Goal: Task Accomplishment & Management: Manage account settings

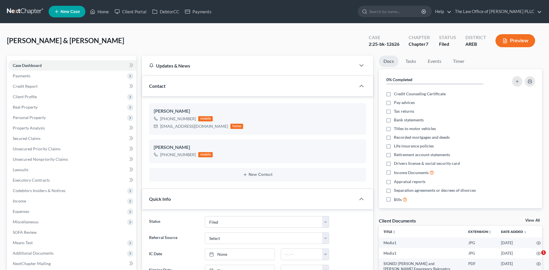
select select "6"
select select "0"
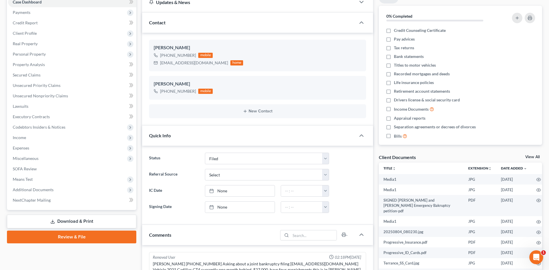
scroll to position [145, 0]
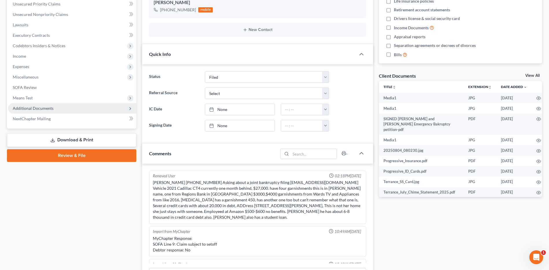
drag, startPoint x: 45, startPoint y: 106, endPoint x: 69, endPoint y: 109, distance: 23.7
click at [45, 106] on span "Additional Documents" at bounding box center [33, 108] width 41 height 5
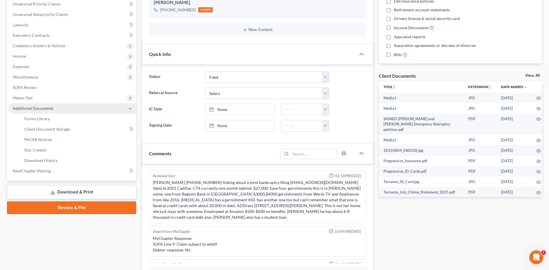
click at [69, 109] on span "Additional Documents" at bounding box center [72, 108] width 128 height 10
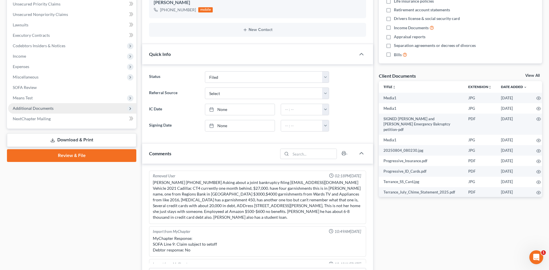
click at [66, 111] on span "Additional Documents" at bounding box center [72, 108] width 128 height 10
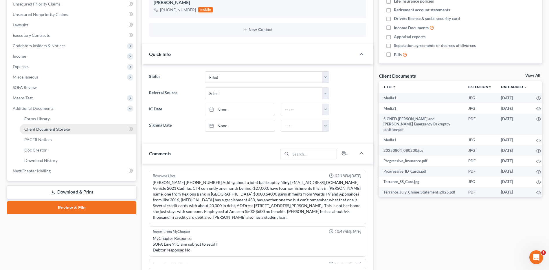
click at [56, 127] on span "Client Document Storage" at bounding box center [46, 128] width 45 height 5
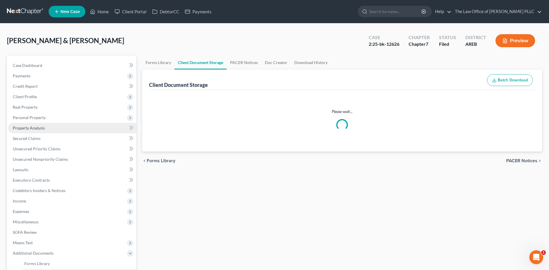
select select "1"
select select "0"
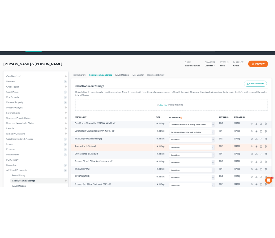
scroll to position [29, 0]
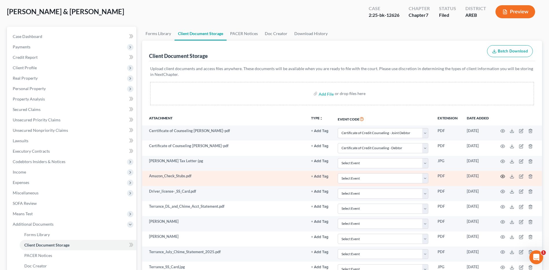
click at [503, 176] on icon "button" at bounding box center [502, 176] width 5 height 5
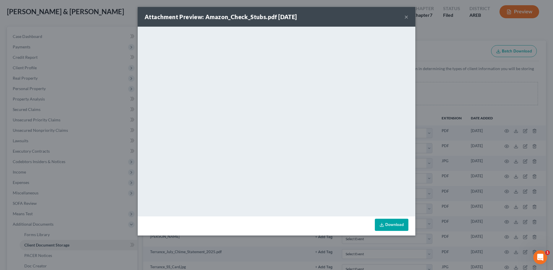
click at [406, 17] on button "×" at bounding box center [407, 16] width 4 height 7
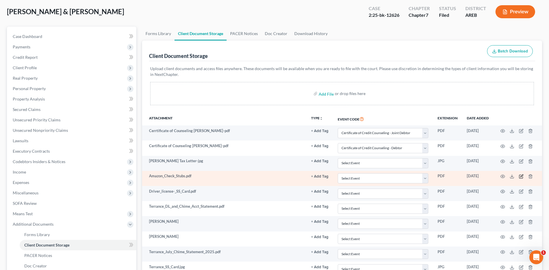
click at [522, 175] on icon "button" at bounding box center [521, 176] width 5 height 5
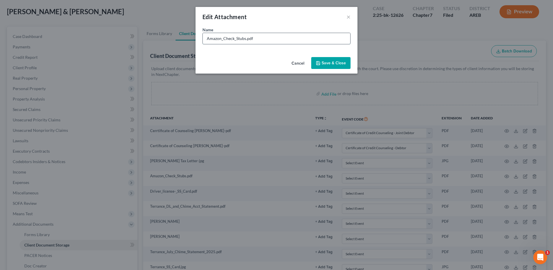
click at [255, 37] on input "Amazon_Check_Stubs.pdf" at bounding box center [277, 38] width 148 height 11
type input "Amazon_Check_Stubs.pdf - [PERSON_NAME]"
click at [324, 65] on span "Save & Close" at bounding box center [334, 62] width 24 height 5
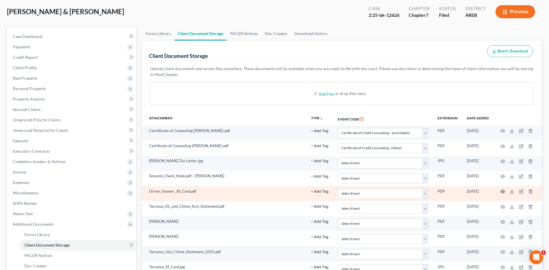
click at [504, 190] on icon "button" at bounding box center [503, 191] width 4 height 3
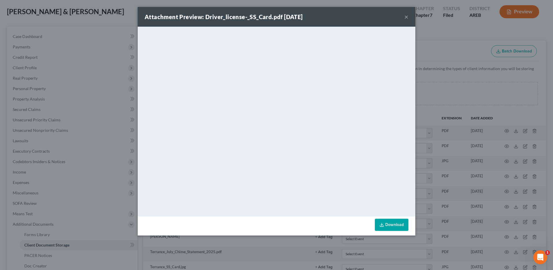
click at [407, 15] on button "×" at bounding box center [407, 16] width 4 height 7
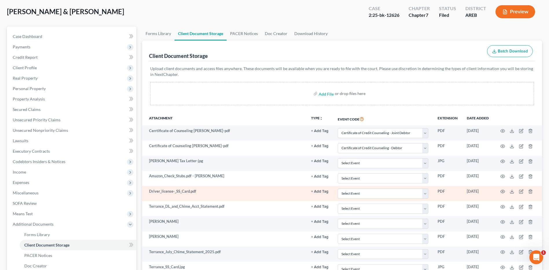
click at [524, 190] on td at bounding box center [517, 193] width 49 height 15
click at [521, 191] on icon "button" at bounding box center [521, 191] width 3 height 3
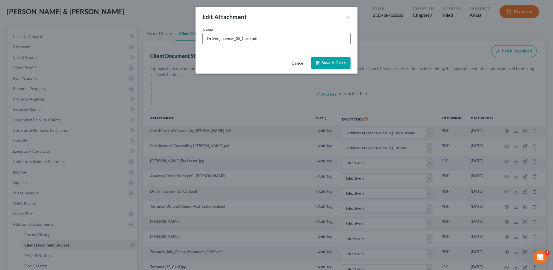
click at [264, 39] on input "Driver_license-_SS_Card.pdf" at bounding box center [277, 38] width 148 height 11
click at [205, 37] on input "Driver_license-_SS_Card.pdf" at bounding box center [277, 38] width 148 height 11
type input "[PERSON_NAME]-_SS_Card.pdf"
click at [337, 60] on span "Save & Close" at bounding box center [334, 62] width 24 height 5
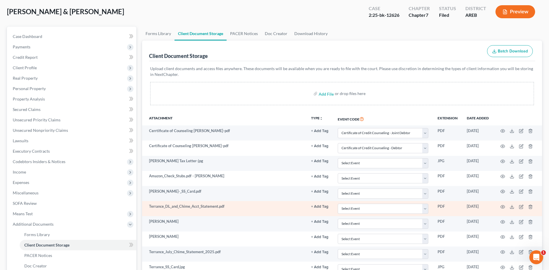
click at [196, 210] on td "Terrance_DL_and_Chime_Acct_Statement.pdf" at bounding box center [224, 208] width 164 height 15
click at [504, 205] on icon "button" at bounding box center [502, 206] width 5 height 5
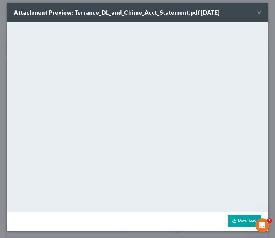
scroll to position [5, 0]
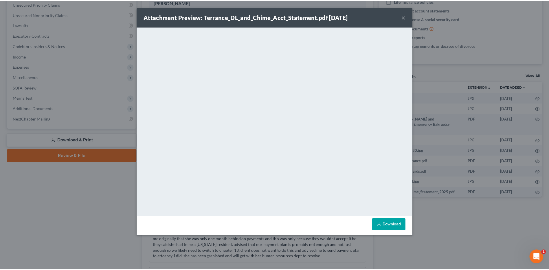
scroll to position [1186, 0]
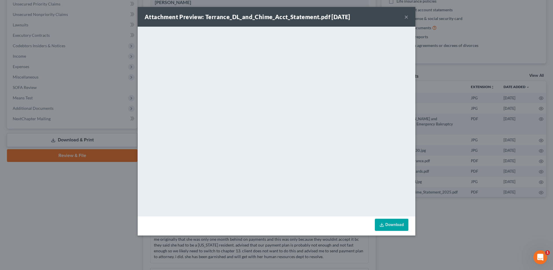
click at [407, 16] on button "×" at bounding box center [407, 16] width 4 height 7
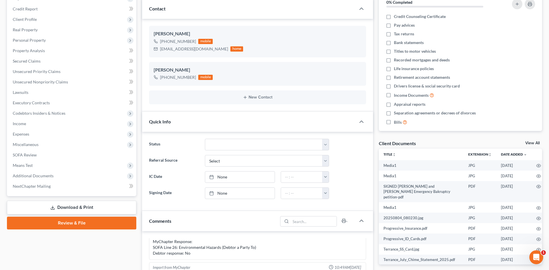
scroll to position [58, 0]
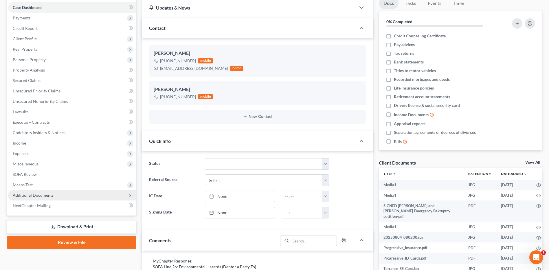
click at [48, 194] on span "Additional Documents" at bounding box center [33, 194] width 41 height 5
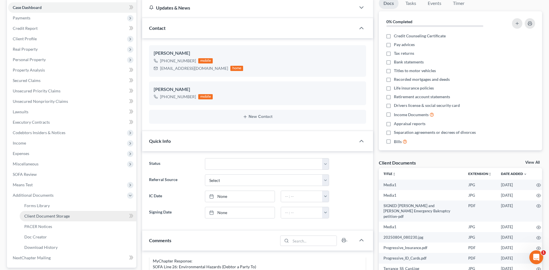
click at [49, 216] on span "Client Document Storage" at bounding box center [46, 215] width 45 height 5
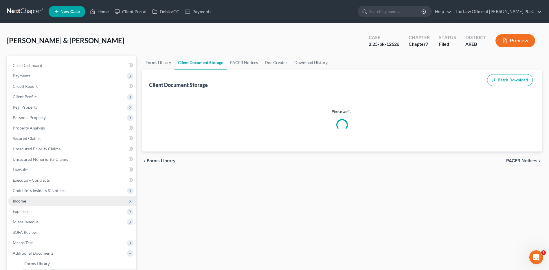
select select "1"
select select "0"
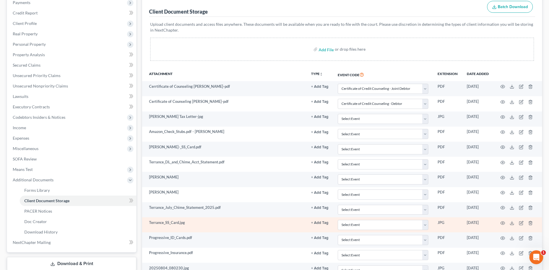
scroll to position [87, 0]
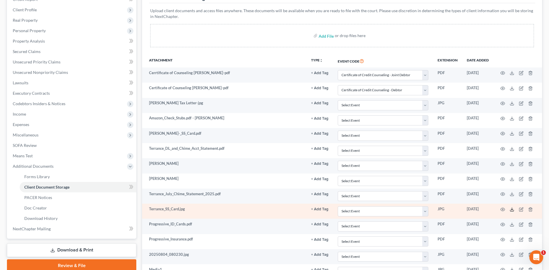
click at [511, 210] on icon at bounding box center [512, 209] width 5 height 5
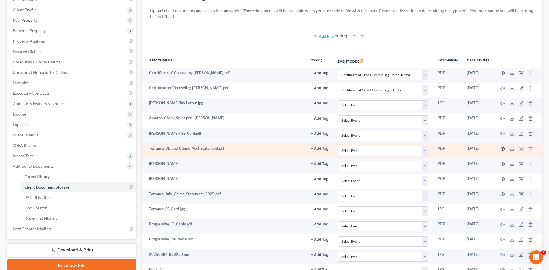
click at [501, 149] on icon "button" at bounding box center [503, 148] width 4 height 3
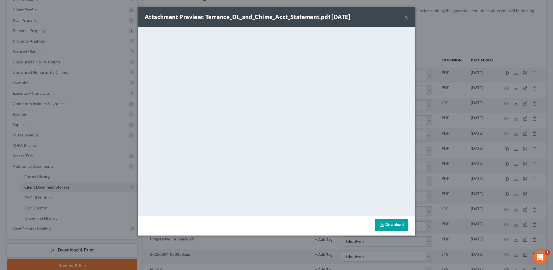
click at [406, 19] on button "×" at bounding box center [407, 16] width 4 height 7
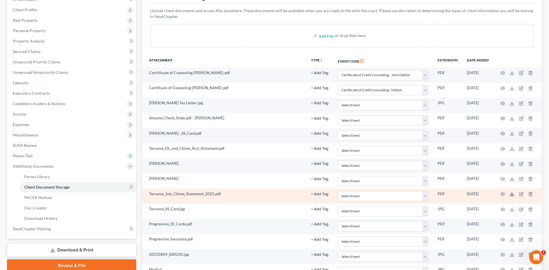
click at [511, 193] on icon at bounding box center [512, 194] width 5 height 5
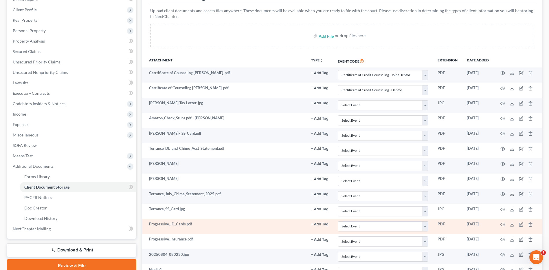
scroll to position [116, 0]
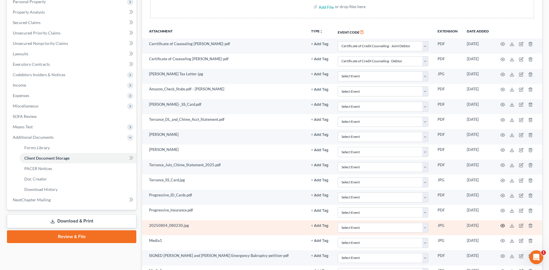
click at [504, 224] on icon "button" at bounding box center [502, 225] width 5 height 5
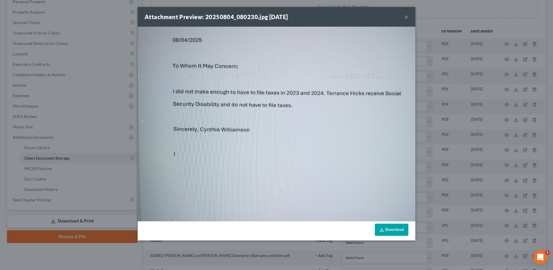
click at [406, 18] on button "×" at bounding box center [407, 16] width 4 height 7
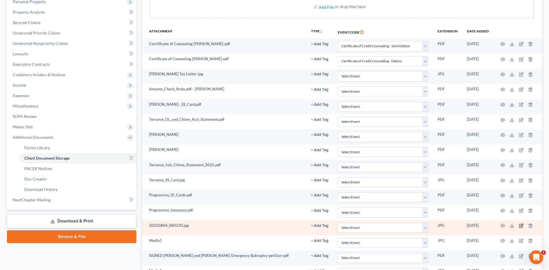
click at [522, 226] on icon "button" at bounding box center [521, 225] width 5 height 5
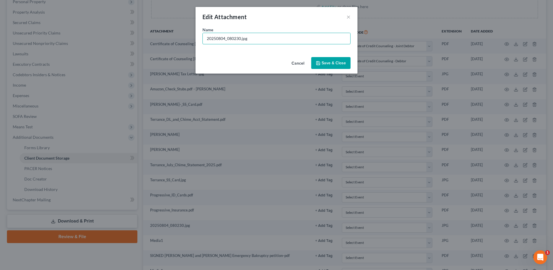
drag, startPoint x: 256, startPoint y: 41, endPoint x: 169, endPoint y: 37, distance: 87.2
click at [169, 37] on div "Edit Attachment × Name * 20250804_080230.jpg Cancel Save & Close" at bounding box center [276, 135] width 553 height 270
type input "[PERSON_NAME] tax letter"
click at [348, 17] on button "×" at bounding box center [349, 16] width 4 height 7
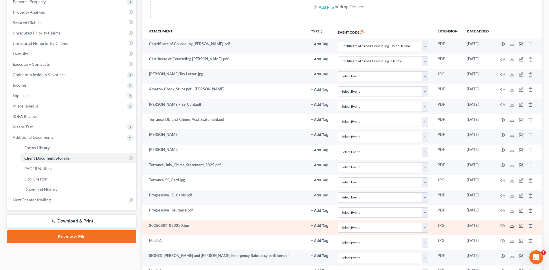
click at [511, 227] on icon at bounding box center [511, 226] width 3 height 1
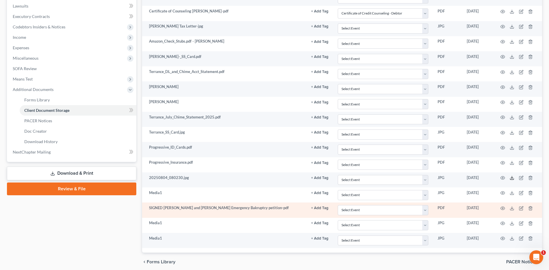
scroll to position [174, 0]
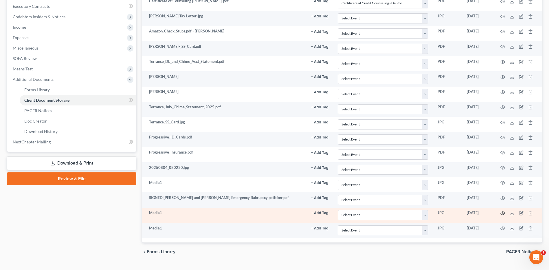
click at [501, 212] on icon "button" at bounding box center [503, 213] width 4 height 3
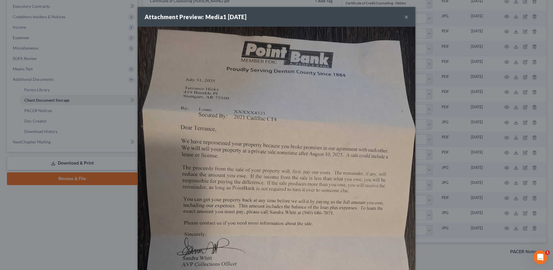
click at [405, 16] on button "×" at bounding box center [407, 16] width 4 height 7
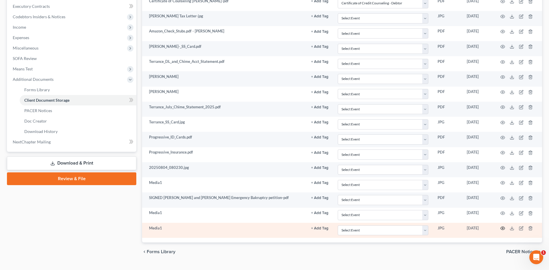
click at [504, 227] on icon "button" at bounding box center [502, 228] width 5 height 5
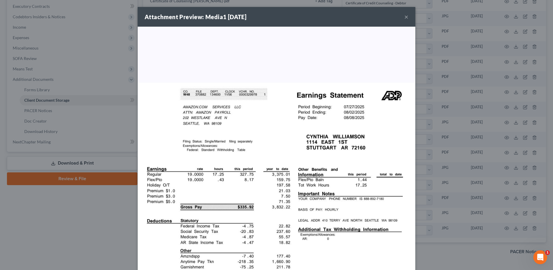
click at [405, 14] on button "×" at bounding box center [407, 16] width 4 height 7
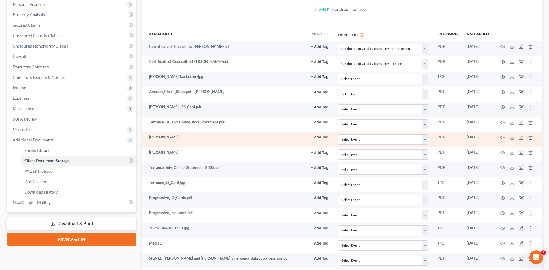
scroll to position [116, 0]
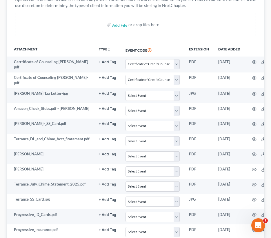
click at [78, 20] on div "Add File or drop files here" at bounding box center [135, 24] width 240 height 23
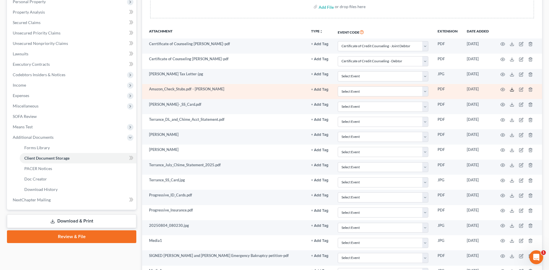
click at [511, 89] on icon at bounding box center [512, 89] width 5 height 5
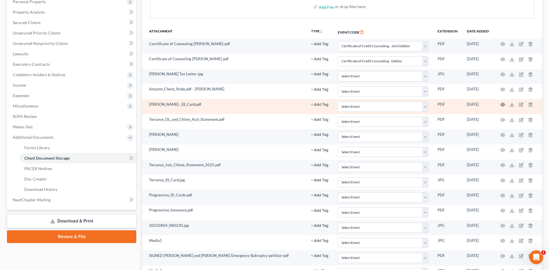
click at [504, 105] on icon "button" at bounding box center [502, 104] width 5 height 5
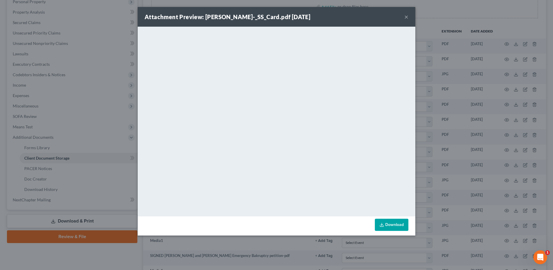
click at [407, 16] on button "×" at bounding box center [407, 16] width 4 height 7
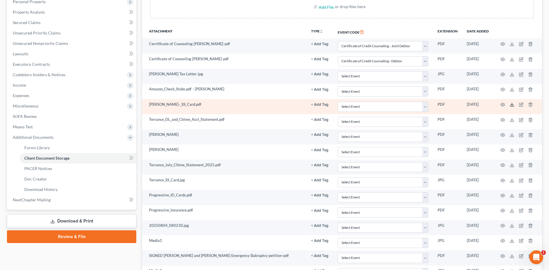
click at [513, 104] on icon at bounding box center [512, 104] width 5 height 5
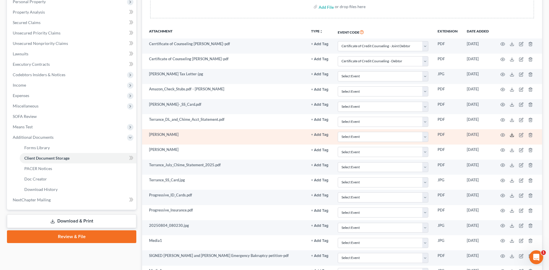
click at [513, 134] on icon at bounding box center [512, 135] width 5 height 5
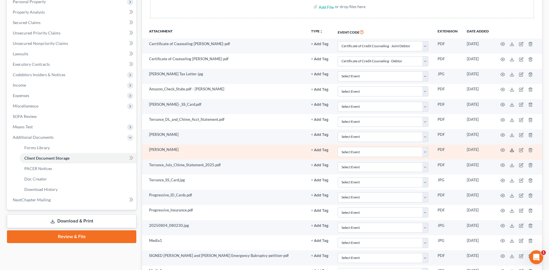
click at [511, 150] on icon at bounding box center [512, 150] width 5 height 5
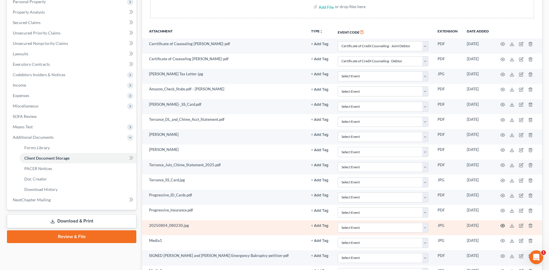
click at [503, 225] on icon "button" at bounding box center [502, 225] width 5 height 5
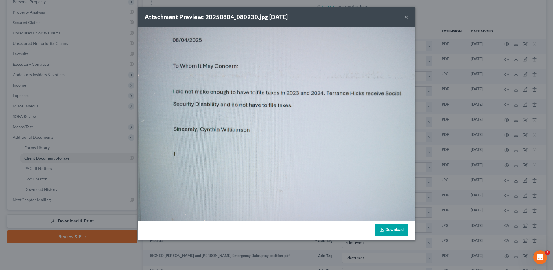
click at [411, 16] on div "Attachment Preview: 20250804_080230.jpg [DATE] ×" at bounding box center [277, 17] width 278 height 20
click at [407, 17] on button "×" at bounding box center [407, 16] width 4 height 7
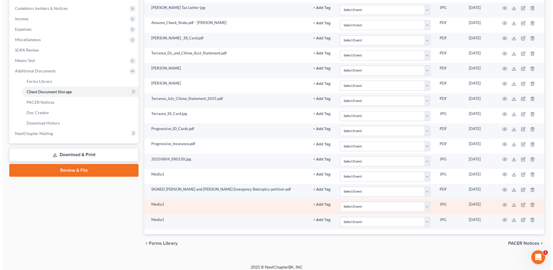
scroll to position [187, 0]
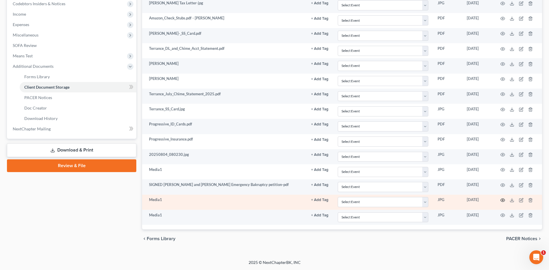
click at [504, 199] on icon "button" at bounding box center [503, 200] width 4 height 3
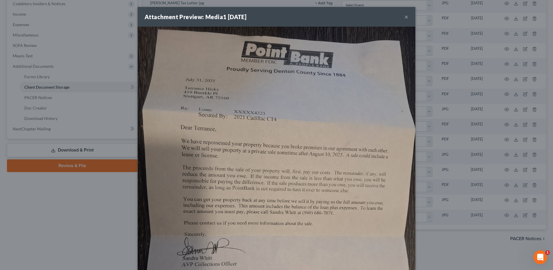
click at [401, 16] on div "Attachment Preview: Media1 [DATE] ×" at bounding box center [277, 17] width 278 height 20
click at [405, 18] on button "×" at bounding box center [407, 16] width 4 height 7
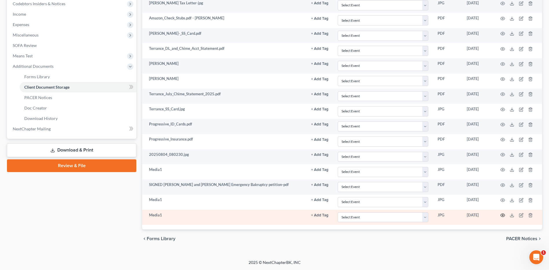
click at [503, 215] on icon "button" at bounding box center [502, 215] width 5 height 5
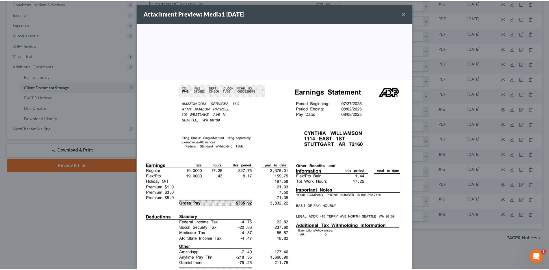
scroll to position [0, 0]
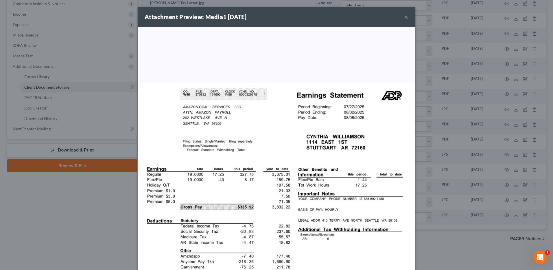
click at [405, 16] on button "×" at bounding box center [407, 16] width 4 height 7
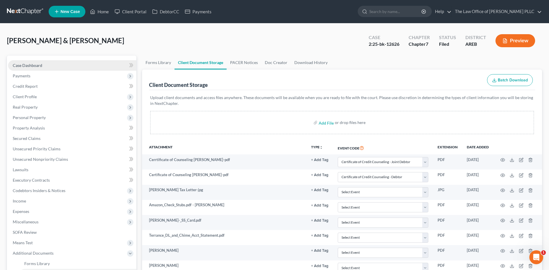
click at [30, 65] on span "Case Dashboard" at bounding box center [28, 65] width 30 height 5
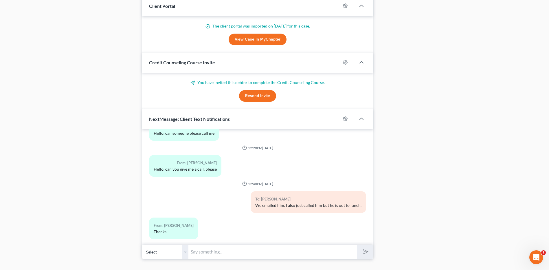
scroll to position [493, 0]
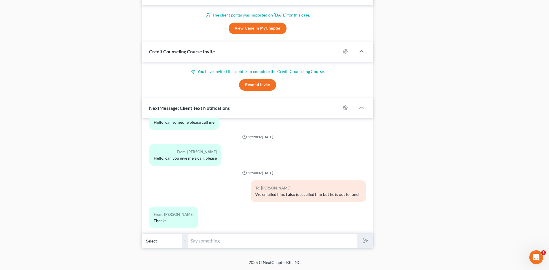
click at [221, 241] on input "text" at bounding box center [272, 241] width 169 height 14
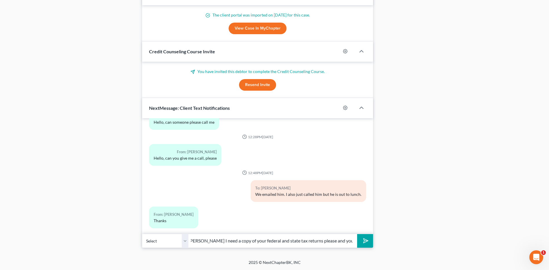
scroll to position [0, 13]
type input "Ms. [PERSON_NAME] I need a copy of your federal and state tax returns please an…"
click at [363, 241] on icon "submit" at bounding box center [365, 240] width 8 height 8
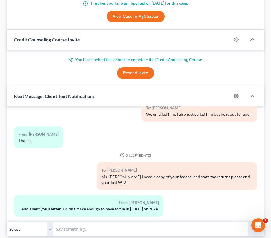
scroll to position [609, 0]
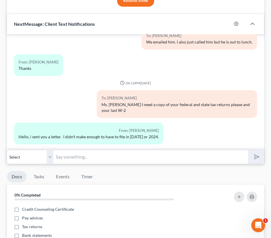
click at [77, 158] on input "text" at bounding box center [150, 157] width 194 height 14
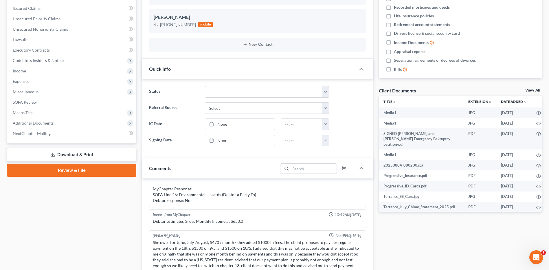
scroll to position [59, 0]
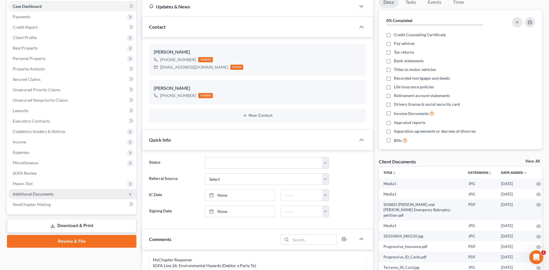
click at [37, 195] on span "Additional Documents" at bounding box center [33, 193] width 41 height 5
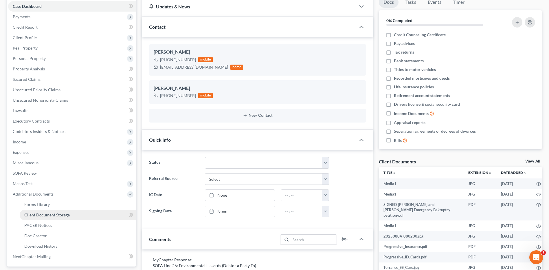
click at [57, 212] on span "Client Document Storage" at bounding box center [46, 214] width 45 height 5
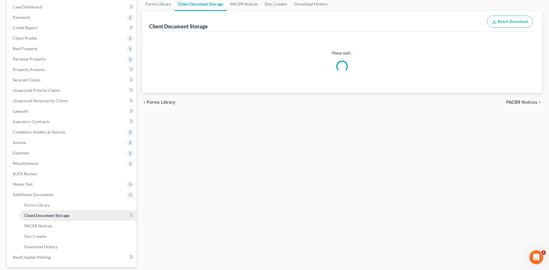
select select "1"
select select "0"
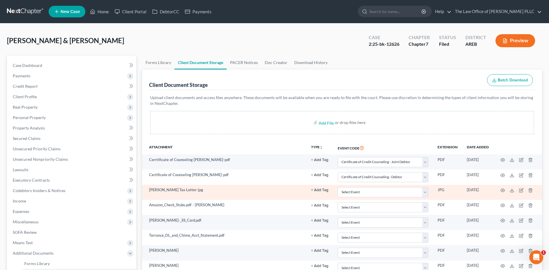
click at [177, 190] on td "[PERSON_NAME] Tax Letter-jpg" at bounding box center [224, 192] width 164 height 15
click at [504, 191] on icon "button" at bounding box center [502, 190] width 5 height 5
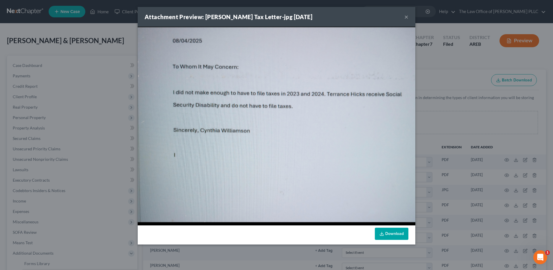
click at [408, 16] on button "×" at bounding box center [407, 16] width 4 height 7
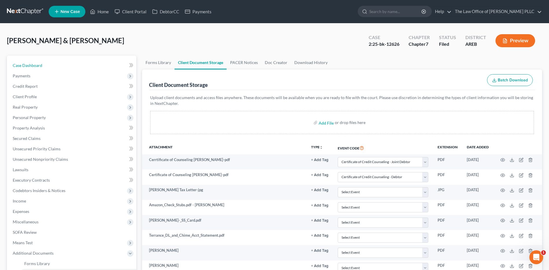
drag, startPoint x: 33, startPoint y: 65, endPoint x: 42, endPoint y: 60, distance: 10.9
click at [33, 65] on span "Case Dashboard" at bounding box center [28, 65] width 30 height 5
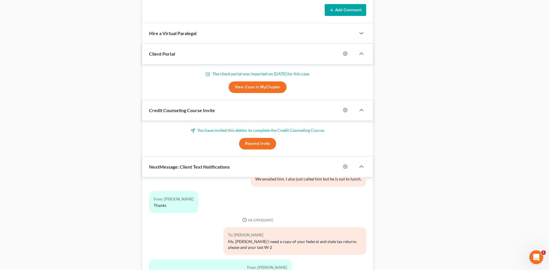
scroll to position [493, 0]
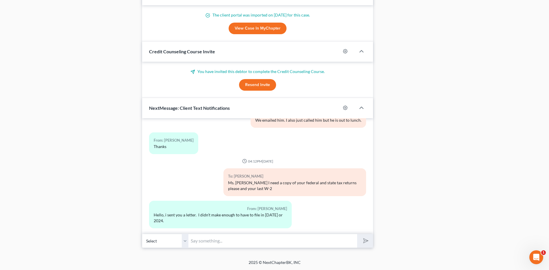
click at [215, 244] on input "text" at bounding box center [272, 241] width 169 height 14
type input "Okay I misunderstood the letter. I thought it was just on [PERSON_NAME]."
click at [368, 239] on button "submit" at bounding box center [365, 241] width 16 height 14
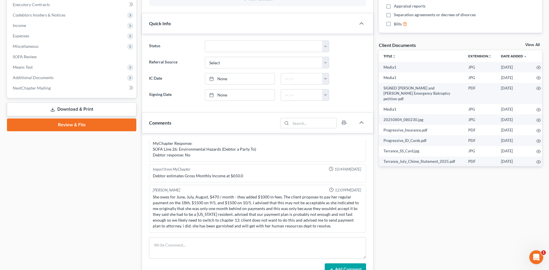
scroll to position [175, 0]
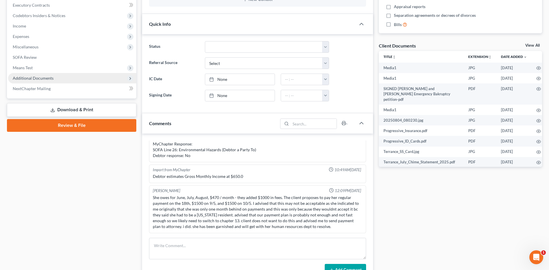
click at [45, 81] on span "Additional Documents" at bounding box center [72, 78] width 128 height 10
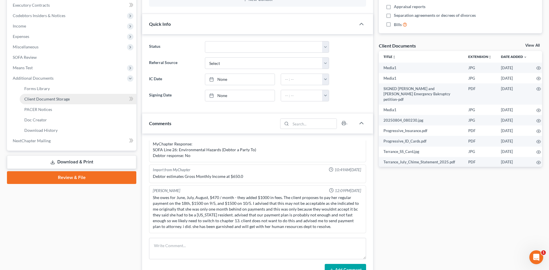
click at [55, 100] on span "Client Document Storage" at bounding box center [46, 98] width 45 height 5
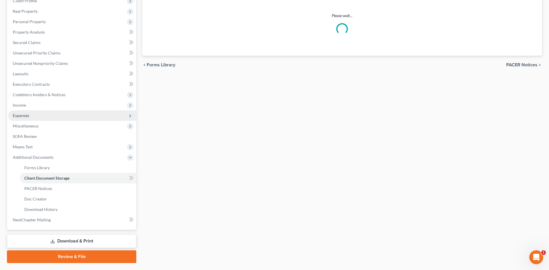
scroll to position [1, 0]
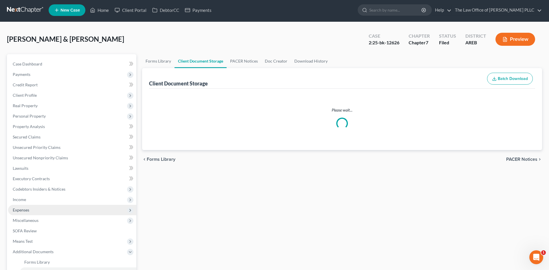
select select "1"
select select "0"
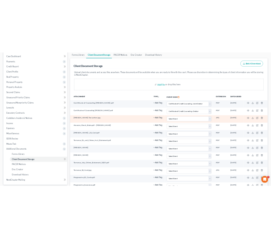
scroll to position [58, 0]
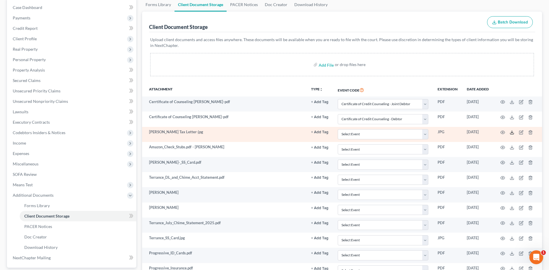
click at [511, 134] on icon at bounding box center [512, 132] width 5 height 5
click at [521, 132] on icon "button" at bounding box center [521, 131] width 3 height 3
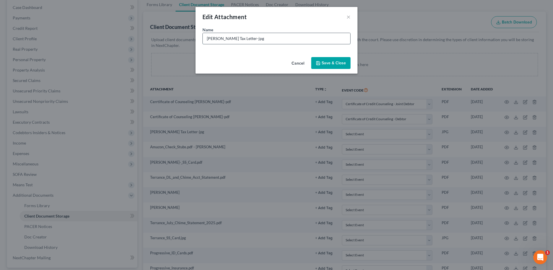
click at [261, 39] on input "[PERSON_NAME] Tax Letter-jpg" at bounding box center [277, 38] width 148 height 11
drag, startPoint x: 261, startPoint y: 39, endPoint x: 253, endPoint y: 41, distance: 8.6
click at [253, 41] on input "[PERSON_NAME] Tax Letter-jpg" at bounding box center [277, 38] width 148 height 11
type input "[PERSON_NAME] Tax Letter-pdf"
click at [343, 64] on span "Save & Close" at bounding box center [334, 62] width 24 height 5
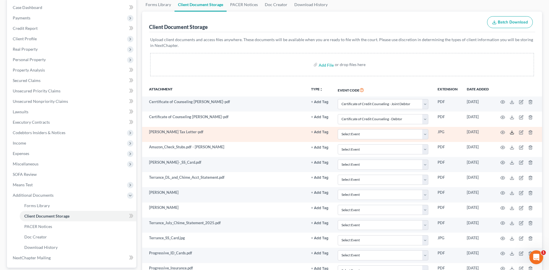
click at [513, 132] on polyline at bounding box center [512, 132] width 2 height 1
click at [520, 132] on icon "button" at bounding box center [521, 132] width 5 height 5
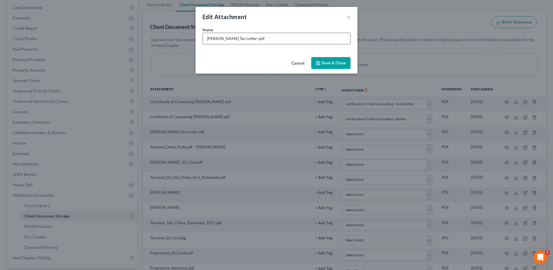
click at [262, 39] on input "[PERSON_NAME] Tax Letter-pdf" at bounding box center [277, 38] width 148 height 11
type input "[PERSON_NAME] Tax Letter"
click at [327, 63] on span "Save & Close" at bounding box center [334, 62] width 24 height 5
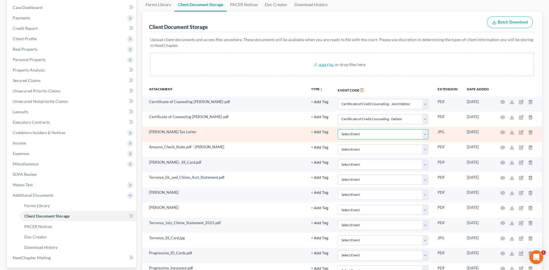
click at [372, 136] on select "Select Event Certificate of Credit Counseling - Debtor Certificate of Credit Co…" at bounding box center [383, 134] width 91 height 10
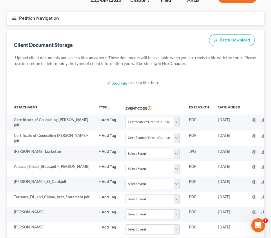
click at [114, 23] on button "Petition Navigation" at bounding box center [135, 18] width 257 height 13
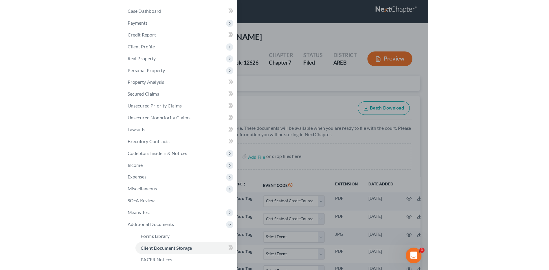
scroll to position [0, 0]
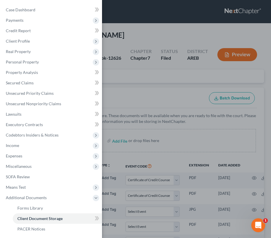
click at [146, 13] on div "Case Dashboard Payments Invoices Payments Payments Credit Report Client Profile" at bounding box center [135, 119] width 271 height 238
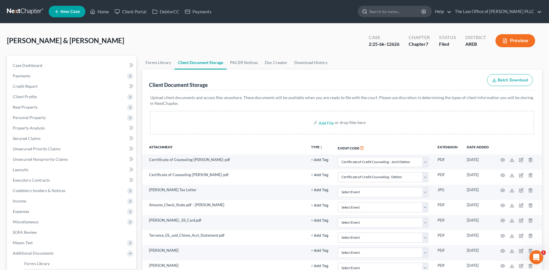
click at [401, 11] on input "search" at bounding box center [395, 11] width 53 height 11
type input "[PERSON_NAME]"
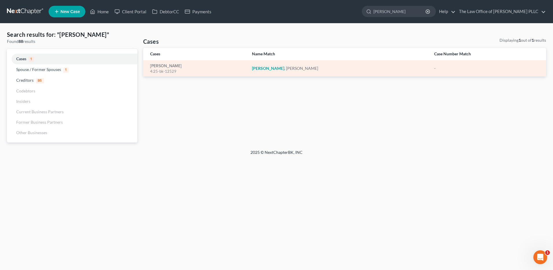
click at [173, 69] on div "4:25-bk-12529" at bounding box center [196, 71] width 93 height 5
click at [159, 71] on div "4:25-bk-12529" at bounding box center [196, 71] width 93 height 5
click at [273, 73] on td "[PERSON_NAME]" at bounding box center [338, 68] width 182 height 16
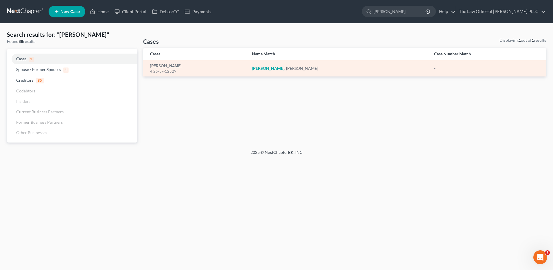
drag, startPoint x: 272, startPoint y: 73, endPoint x: 244, endPoint y: 67, distance: 28.6
click at [243, 67] on div "[PERSON_NAME] 4:25-bk-12529" at bounding box center [196, 68] width 93 height 11
click at [165, 67] on link "[PERSON_NAME]" at bounding box center [166, 66] width 32 height 4
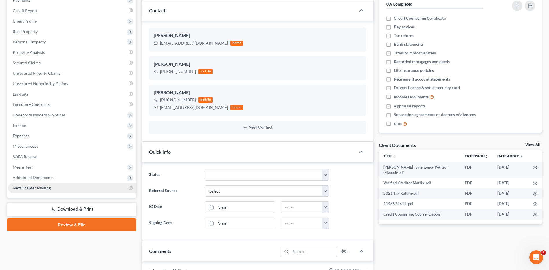
scroll to position [87, 0]
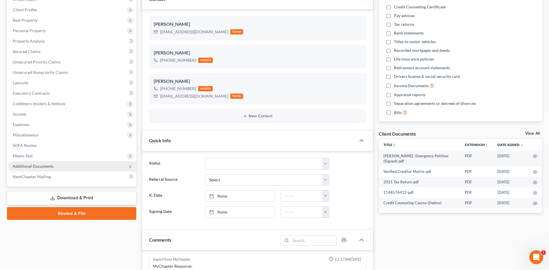
click at [47, 164] on span "Additional Documents" at bounding box center [33, 165] width 41 height 5
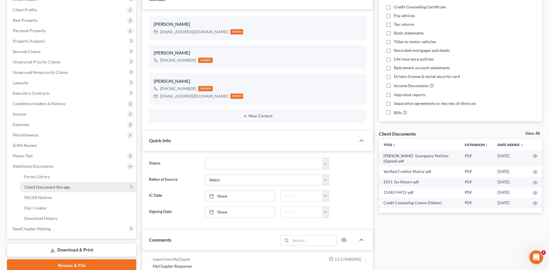
click at [53, 189] on span "Client Document Storage" at bounding box center [46, 186] width 45 height 5
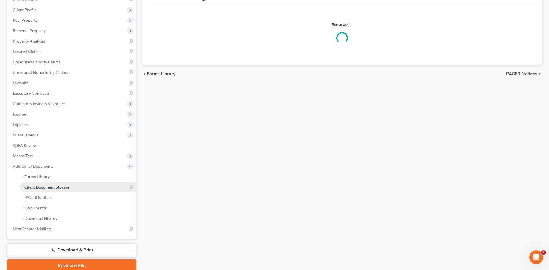
scroll to position [57, 0]
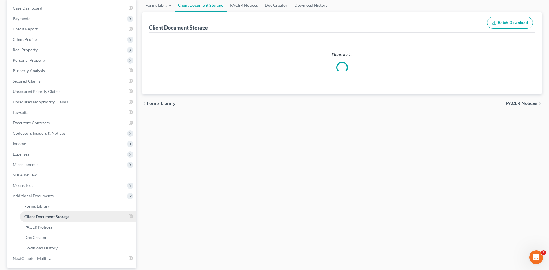
select select "0"
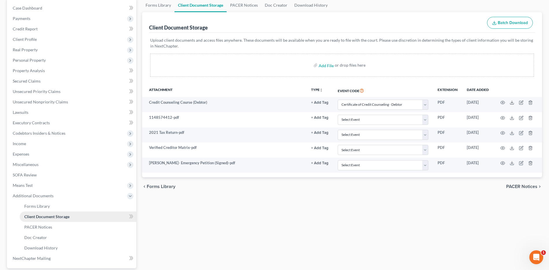
scroll to position [0, 0]
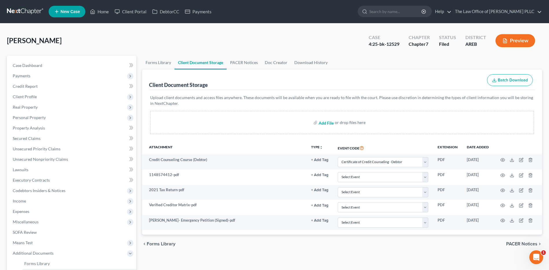
click at [326, 123] on input "file" at bounding box center [326, 122] width 14 height 10
type input "C:\fakepath\Proctor14912-Certification Financial Management.pdf"
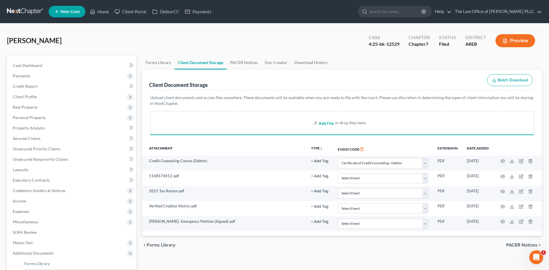
select select "0"
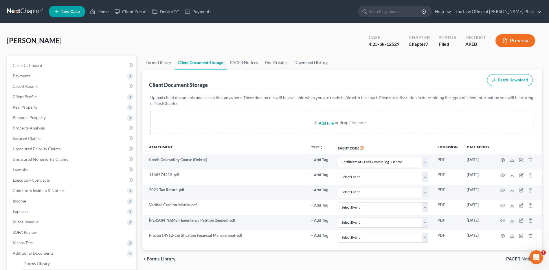
select select "0"
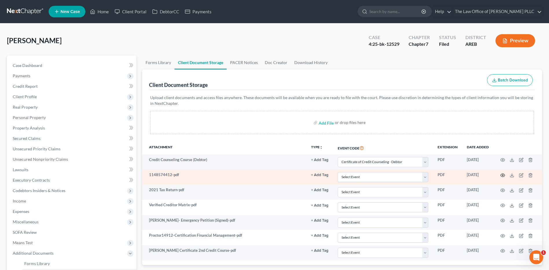
click at [503, 176] on icon "button" at bounding box center [502, 175] width 5 height 5
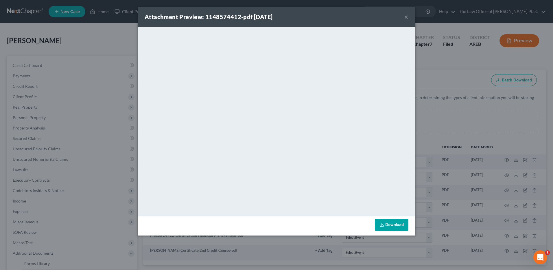
click at [407, 17] on button "×" at bounding box center [407, 16] width 4 height 7
